Goal: Information Seeking & Learning: Learn about a topic

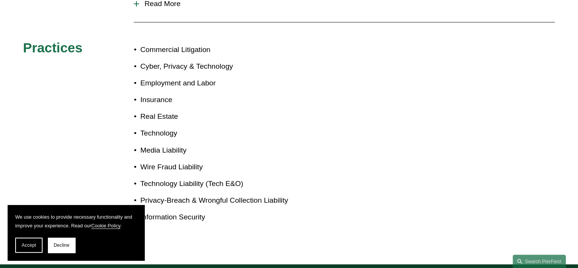
scroll to position [461, 0]
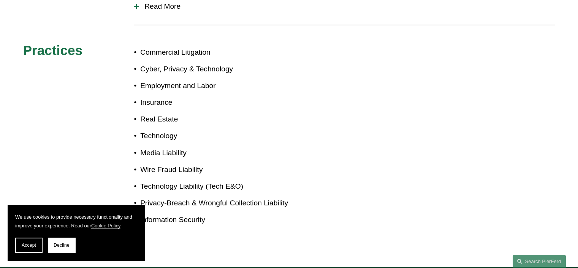
click at [180, 63] on p "Cyber, Privacy & Technology" at bounding box center [214, 69] width 149 height 13
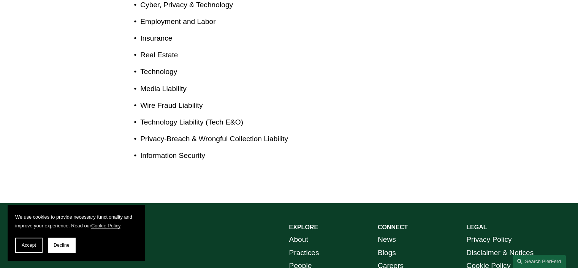
scroll to position [613, 0]
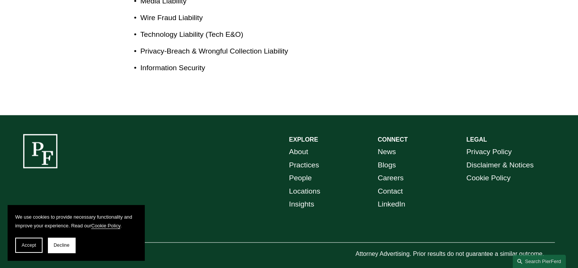
click at [301, 159] on link "Practices" at bounding box center [304, 165] width 30 height 13
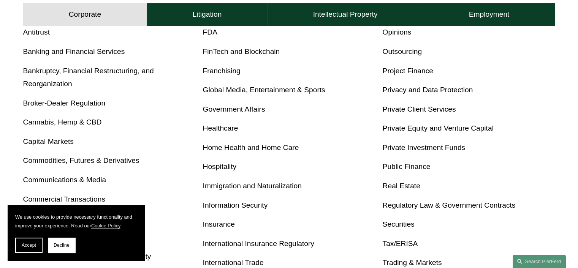
scroll to position [266, 0]
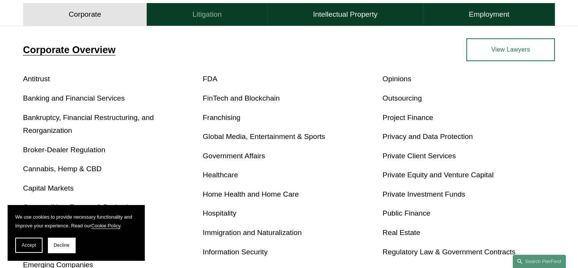
click at [208, 16] on h4 "Litigation" at bounding box center [206, 14] width 29 height 9
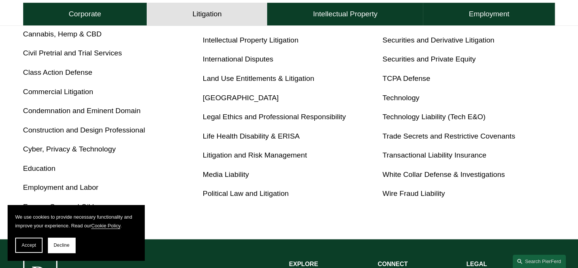
scroll to position [424, 0]
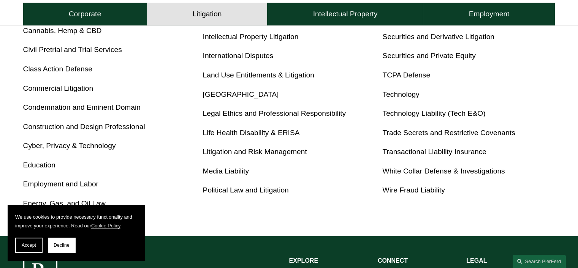
click at [87, 148] on link "Cyber, Privacy & Technology" at bounding box center [69, 146] width 93 height 8
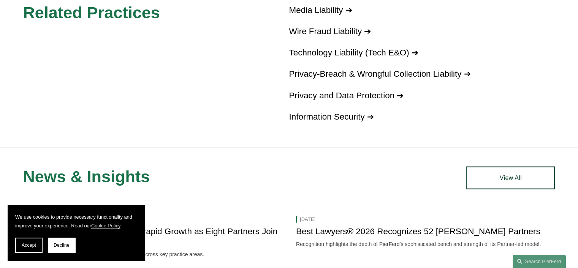
scroll to position [1293, 0]
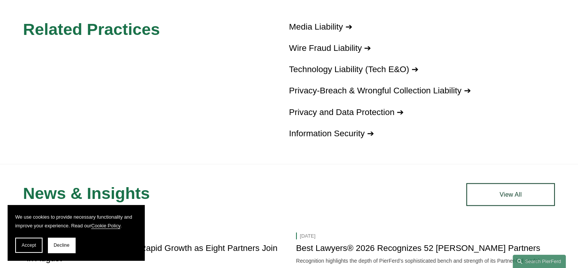
click at [318, 51] on link "Wire Fraud Liability ➔" at bounding box center [330, 48] width 82 height 10
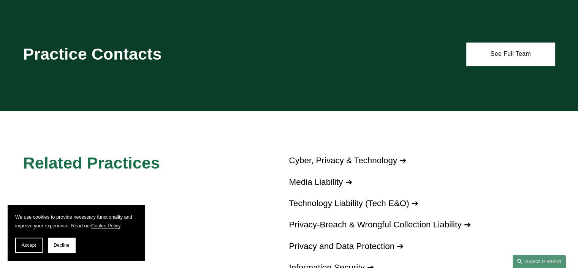
scroll to position [418, 0]
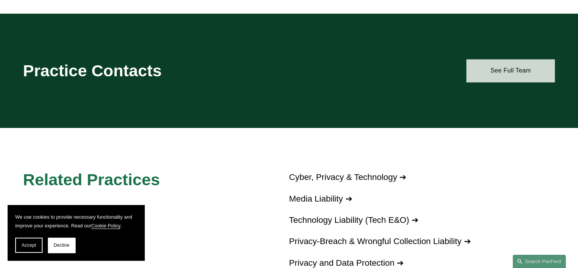
click at [510, 72] on link "See Full Team" at bounding box center [511, 70] width 89 height 23
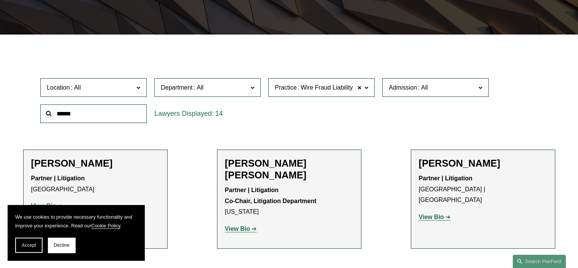
scroll to position [146, 0]
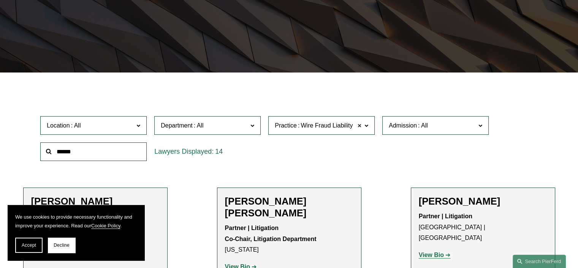
click at [361, 126] on span at bounding box center [359, 126] width 5 height 10
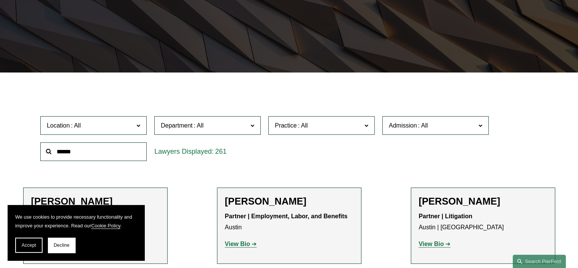
click at [370, 125] on label "Practice" at bounding box center [321, 125] width 106 height 19
click at [0, 0] on link "Cyber, Privacy & Technology" at bounding box center [0, 0] width 0 height 0
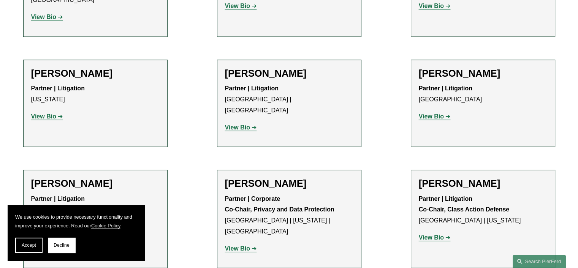
scroll to position [830, 0]
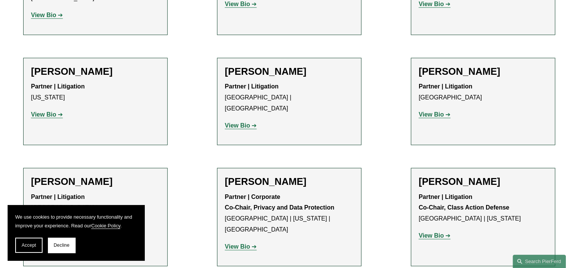
click at [46, 111] on strong "View Bio" at bounding box center [43, 114] width 25 height 6
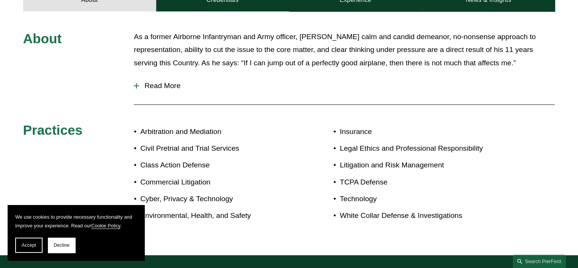
scroll to position [266, 0]
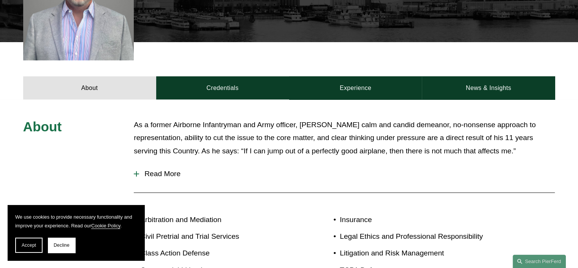
click at [132, 166] on div "About As a former Airborne Infantryman and Army officer, [PERSON_NAME] calm and…" at bounding box center [289, 222] width 578 height 206
click at [136, 172] on div at bounding box center [136, 174] width 1 height 5
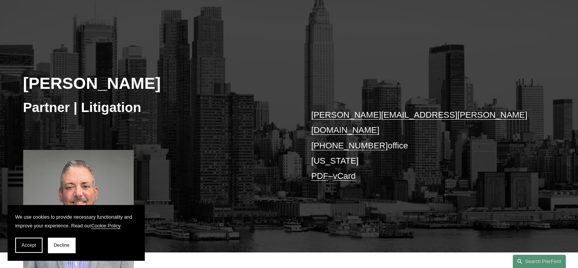
scroll to position [0, 0]
